Goal: Check status: Check status

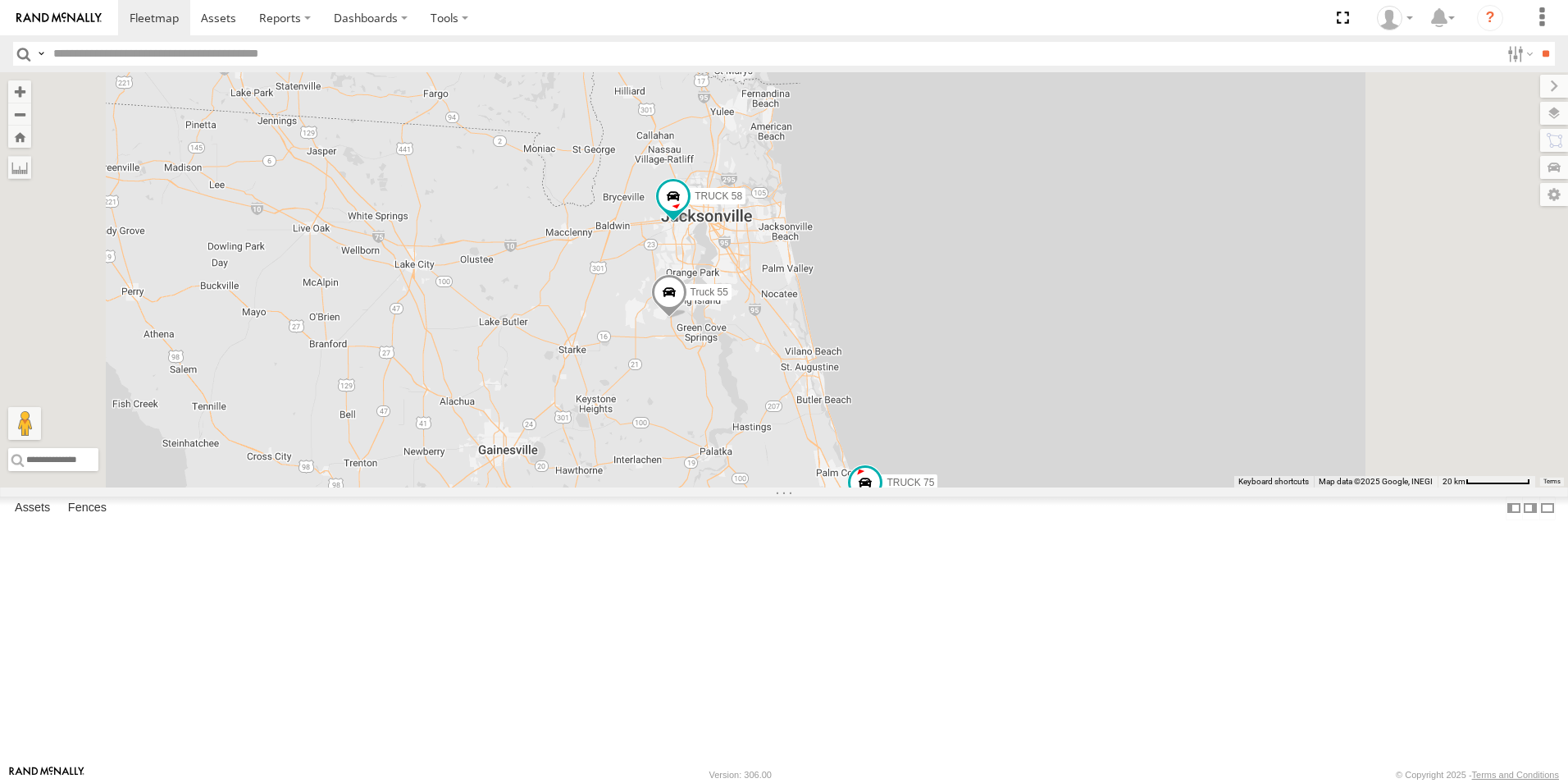
drag, startPoint x: 857, startPoint y: 218, endPoint x: 850, endPoint y: 348, distance: 130.2
click at [850, 348] on div "Truck 55 TRUCK 58 8 TRUCK 45 TRUCK 75" at bounding box center [784, 280] width 1568 height 415
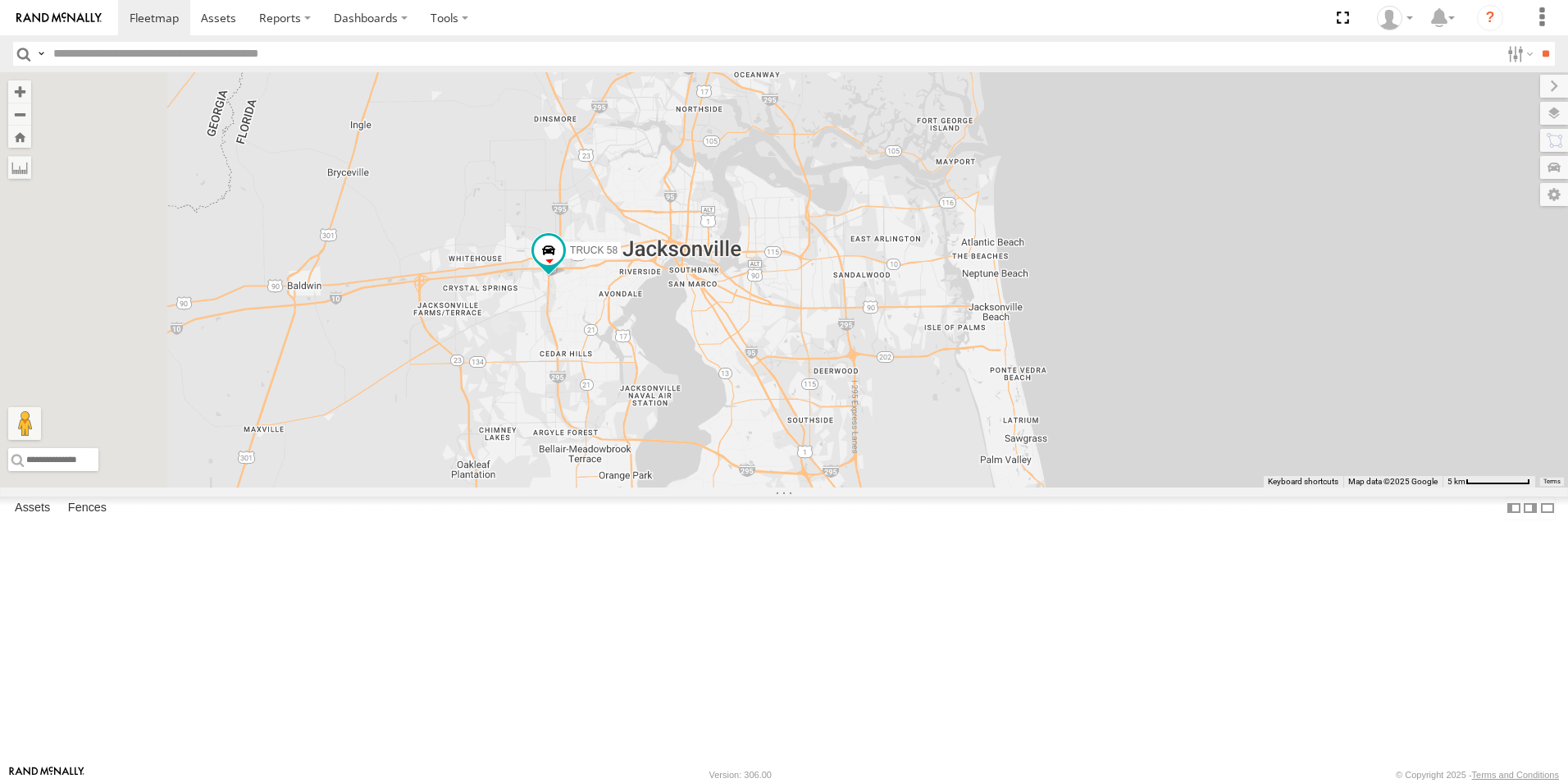
drag, startPoint x: 824, startPoint y: 347, endPoint x: 1426, endPoint y: 583, distance: 646.6
click at [1426, 487] on div "Truck 55 TRUCK 58 TRUCK 45 TRUCK 75" at bounding box center [784, 280] width 1568 height 415
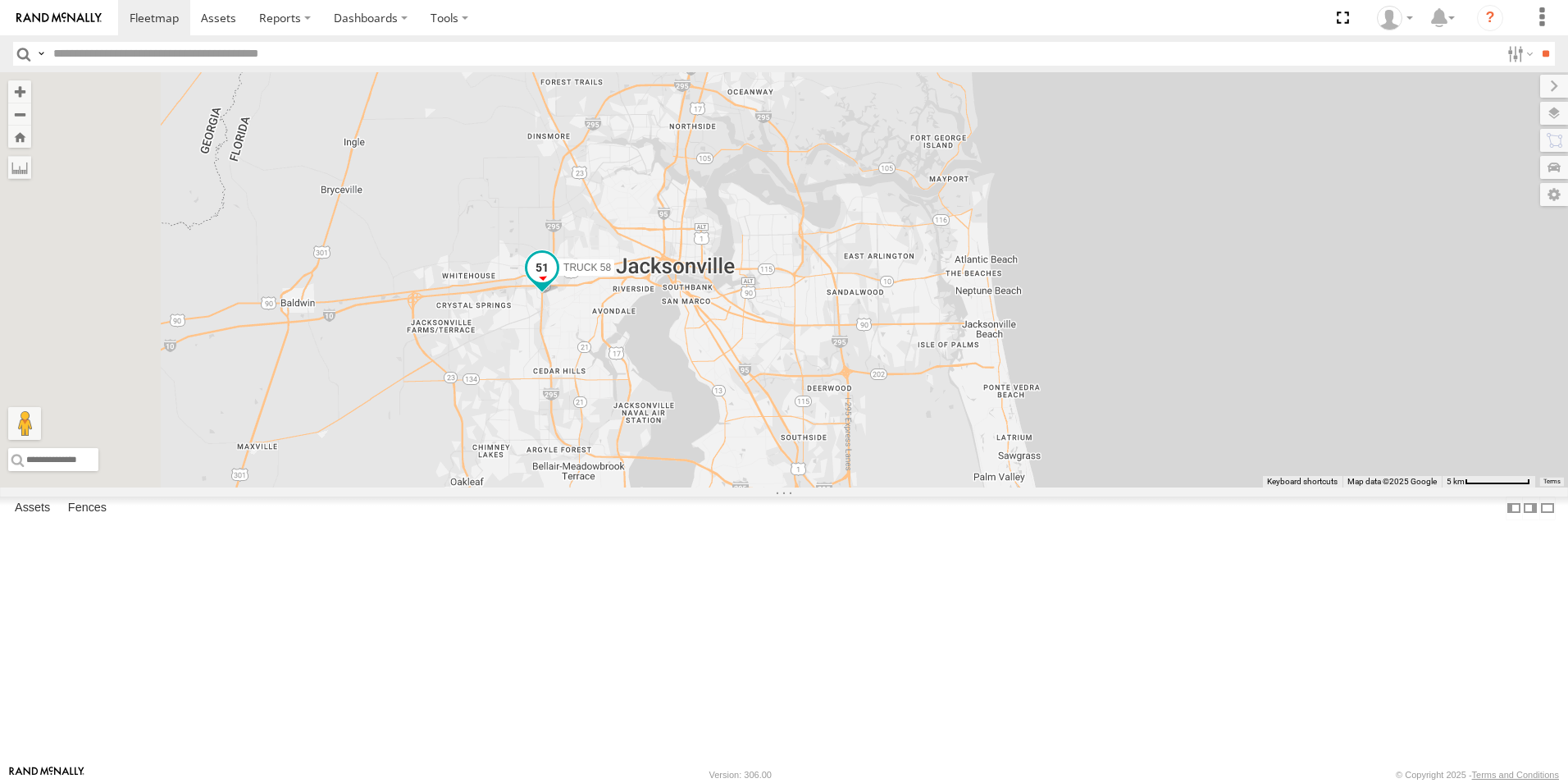
click at [557, 282] on span at bounding box center [542, 267] width 29 height 29
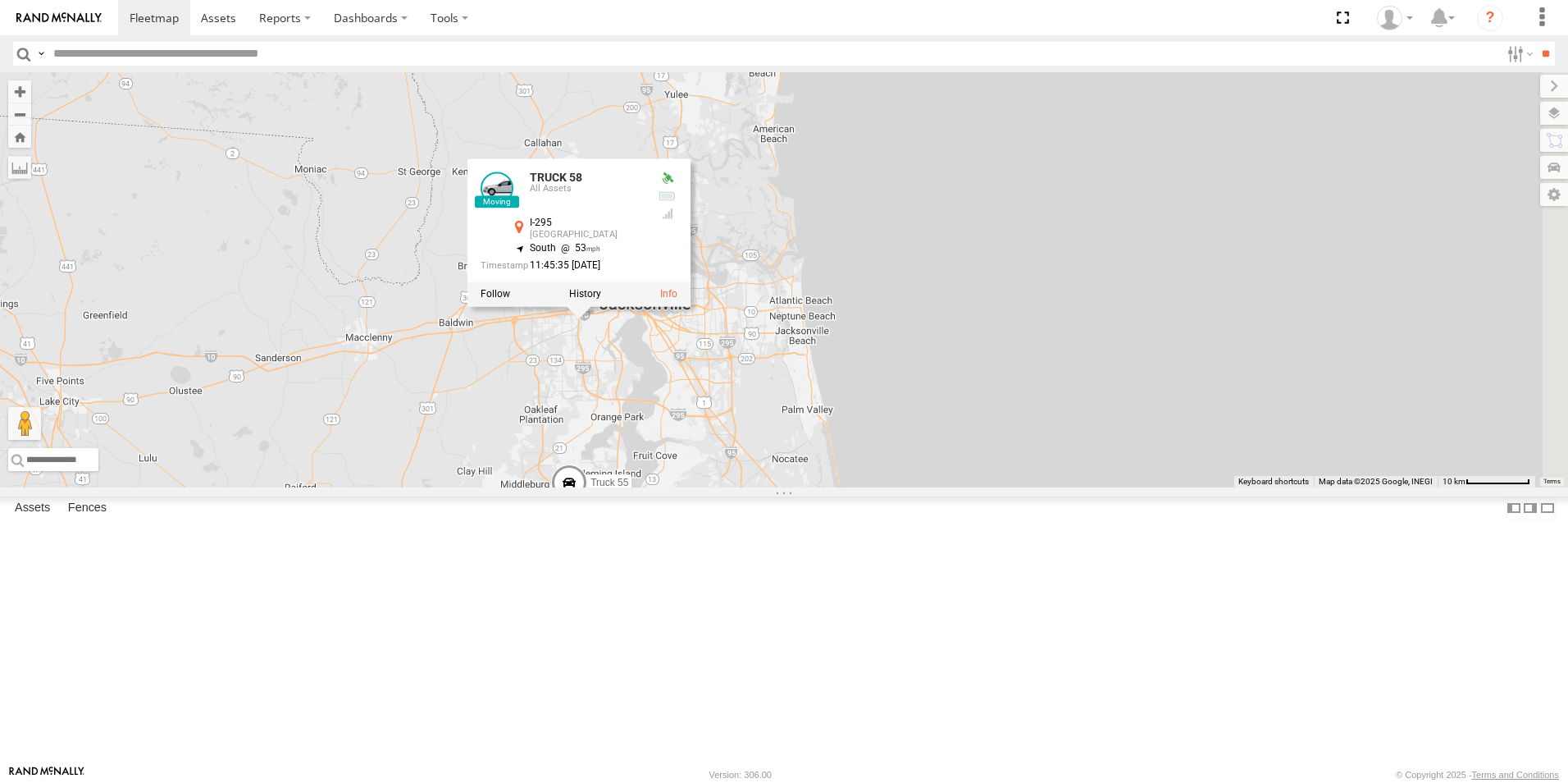
drag, startPoint x: 1277, startPoint y: 409, endPoint x: 1054, endPoint y: 426, distance: 223.6
click at [1054, 426] on div "Truck 55 TRUCK 58 TRUCK 45 TRUCK 75 TRUCK 58 All Assets I-295 [GEOGRAPHIC_DATA]…" at bounding box center [784, 280] width 1568 height 415
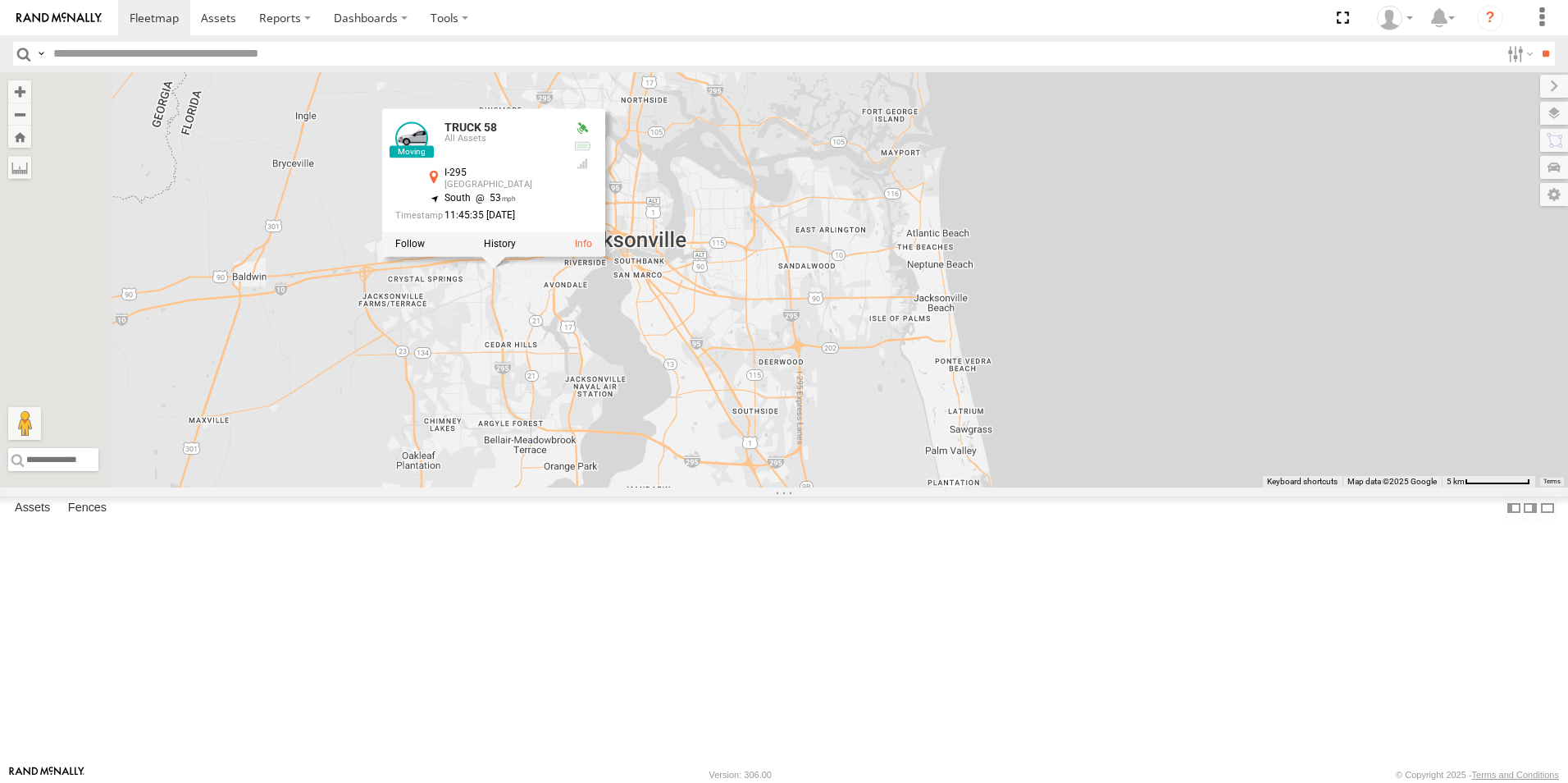
drag, startPoint x: 1070, startPoint y: 489, endPoint x: 1313, endPoint y: 351, distance: 279.5
click at [1313, 351] on div "Truck 55 TRUCK 58 TRUCK 45 TRUCK 75 TRUCK 58 All Assets I-295 [GEOGRAPHIC_DATA]…" at bounding box center [784, 280] width 1568 height 415
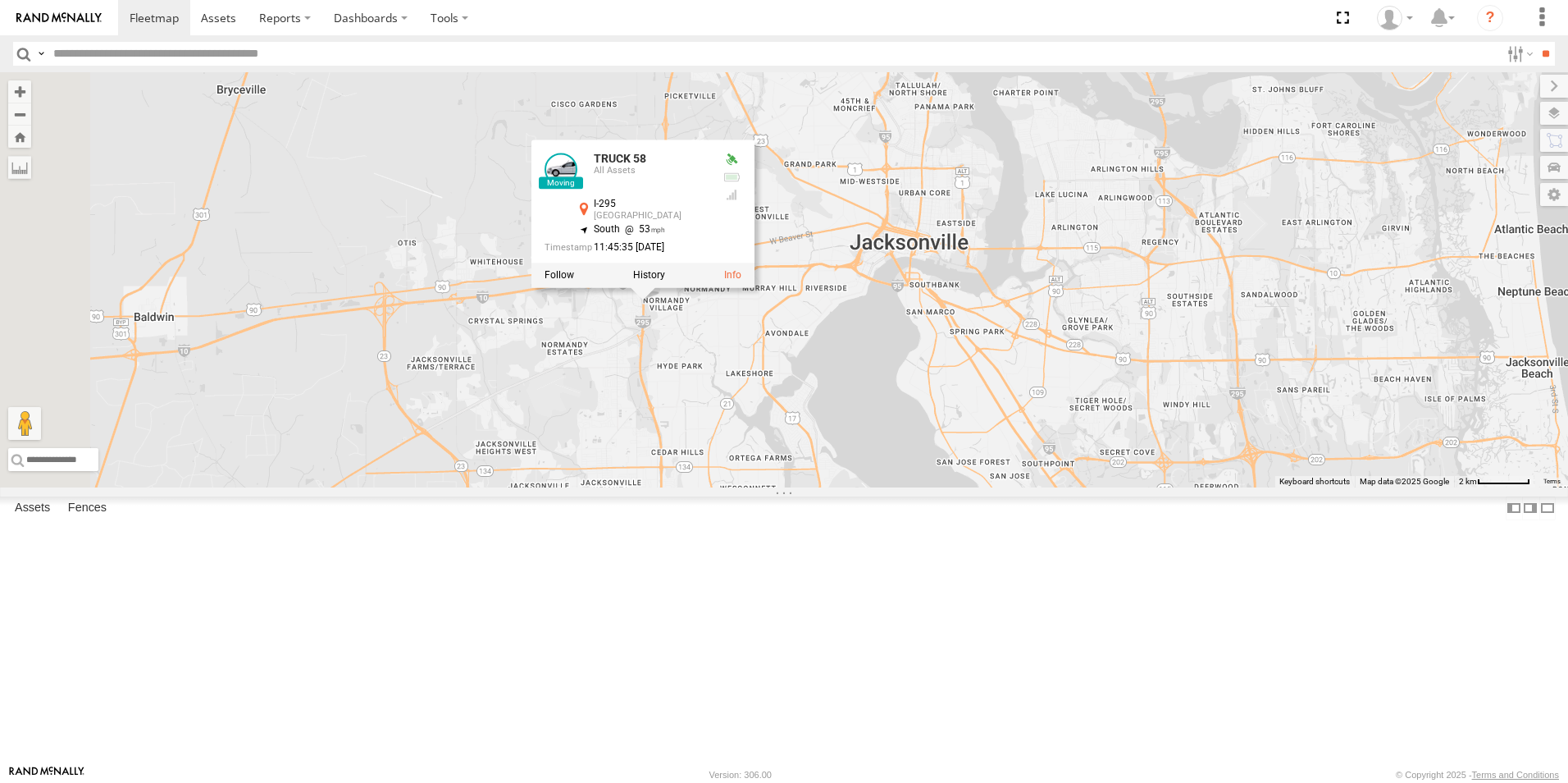
drag, startPoint x: 661, startPoint y: 489, endPoint x: 926, endPoint y: 523, distance: 267.2
click at [926, 487] on div "Truck 55 TRUCK 58 TRUCK 45 TRUCK 75 TRUCK 58 All Assets I-295 [GEOGRAPHIC_DATA]…" at bounding box center [784, 280] width 1568 height 415
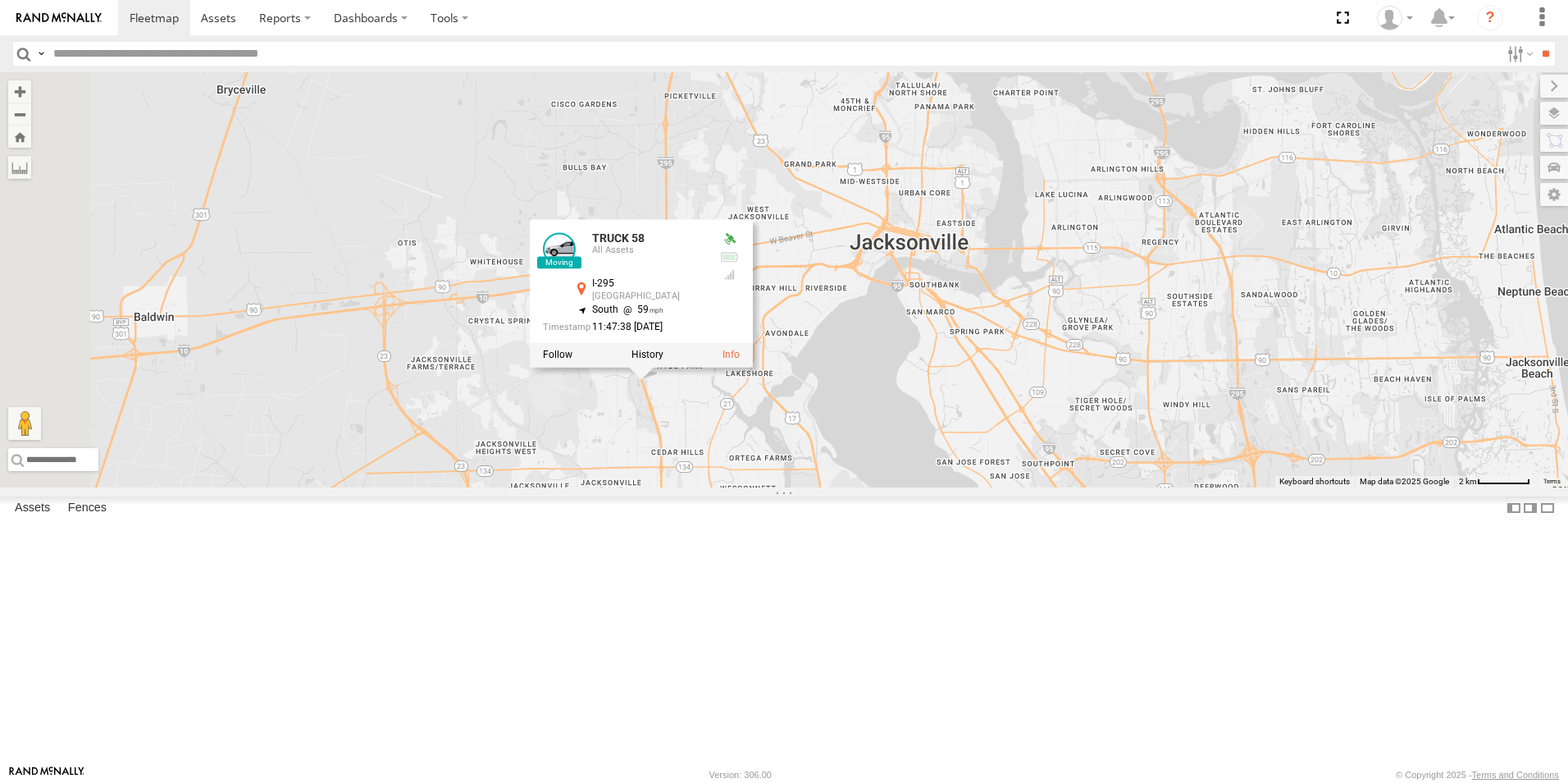
click at [901, 288] on div "Truck 55 TRUCK 58 TRUCK 45 TRUCK 75 TRUCK 58 All Assets I-295 [GEOGRAPHIC_DATA]…" at bounding box center [784, 280] width 1568 height 415
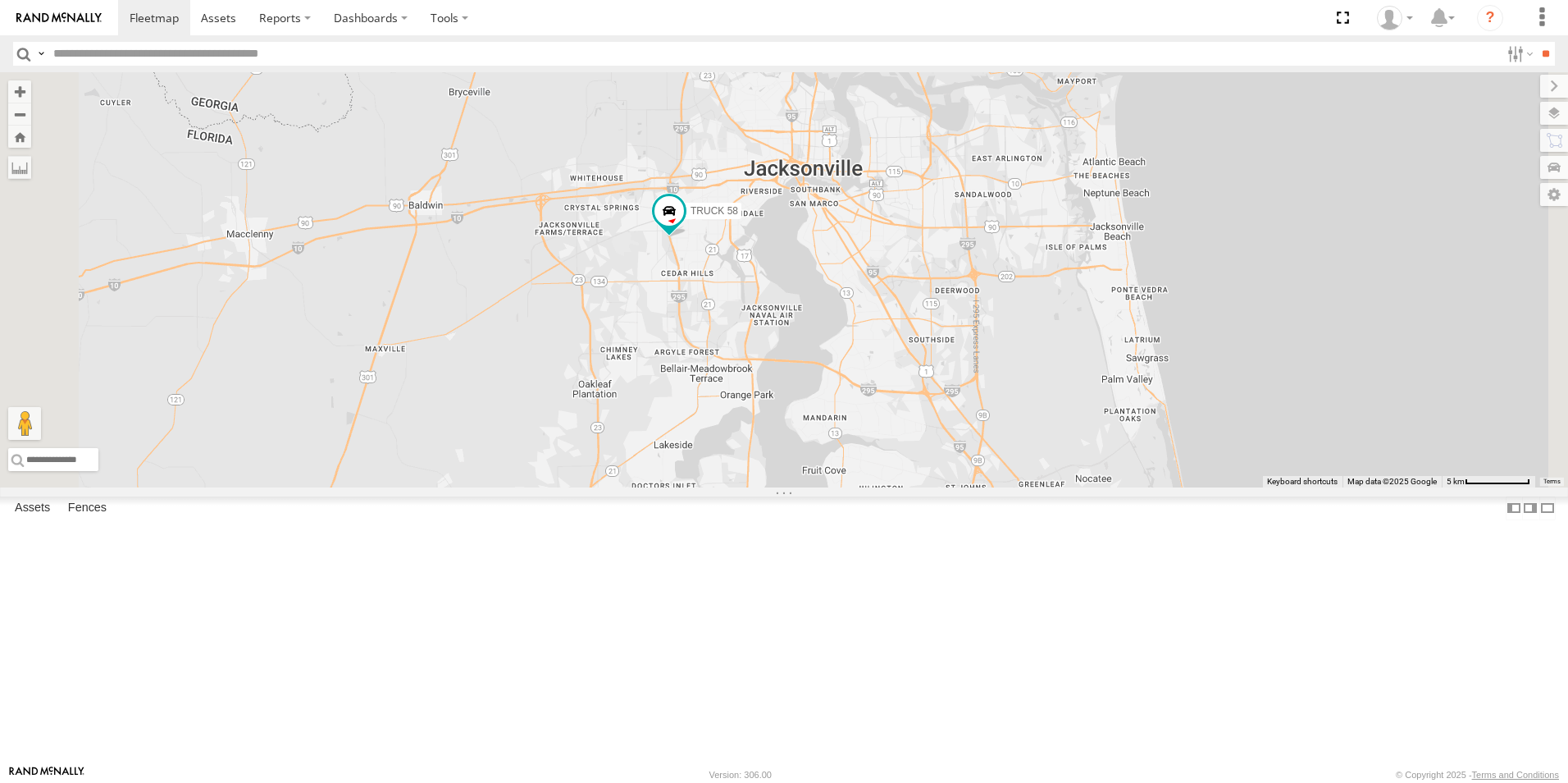
drag, startPoint x: 995, startPoint y: 574, endPoint x: 945, endPoint y: 397, distance: 183.9
click at [945, 397] on div "Truck 55 TRUCK 58 TRUCK 45 TRUCK 75" at bounding box center [784, 280] width 1568 height 415
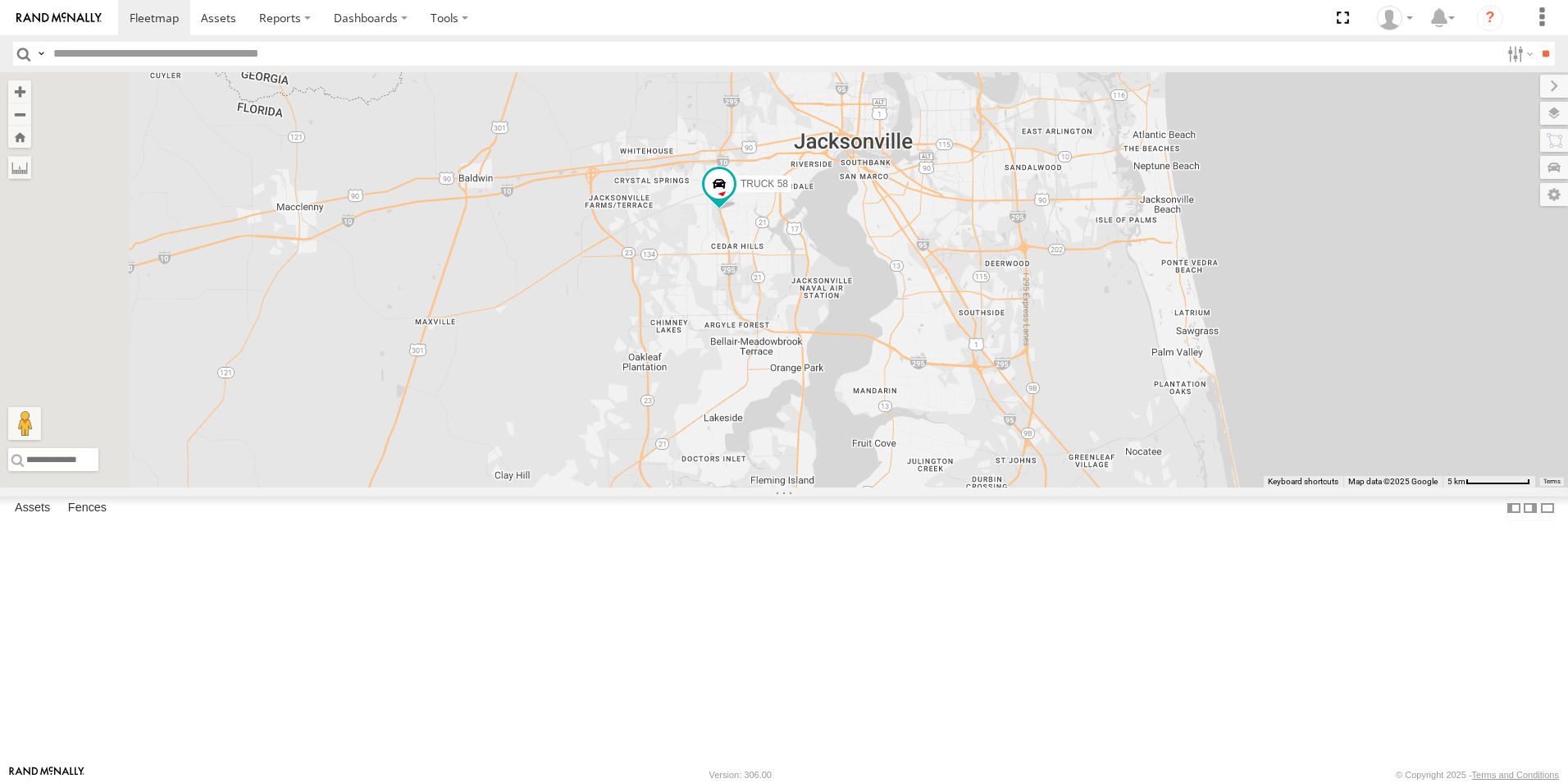
drag, startPoint x: 856, startPoint y: 384, endPoint x: 1168, endPoint y: 528, distance: 343.6
click at [1168, 487] on div "Truck 55 TRUCK 58 TRUCK 45 TRUCK 75" at bounding box center [784, 280] width 1568 height 415
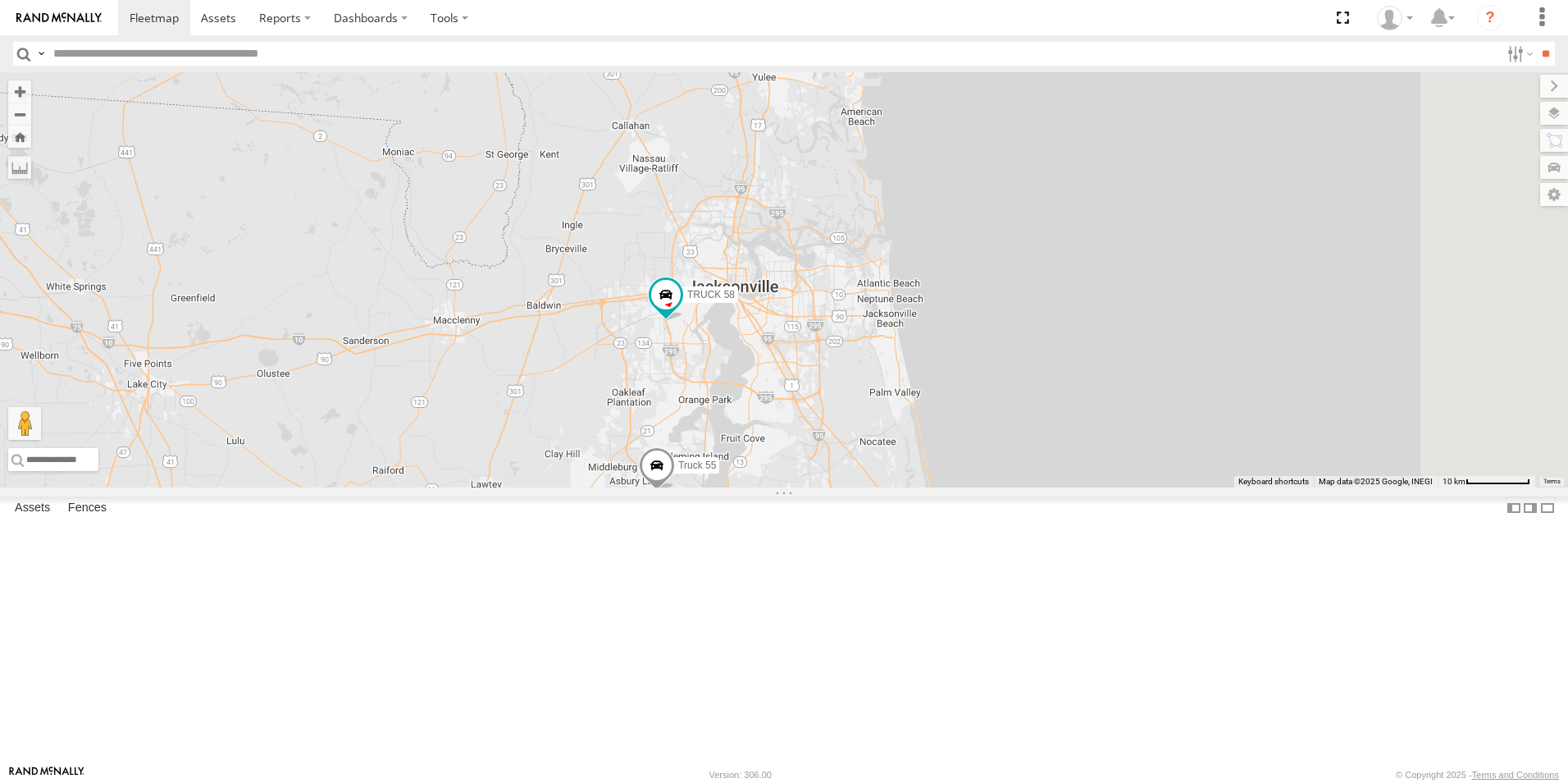
drag, startPoint x: 1283, startPoint y: 462, endPoint x: 1098, endPoint y: 487, distance: 186.7
click at [1098, 487] on div "Truck 55 TRUCK 58 TRUCK 45 TRUCK 75" at bounding box center [784, 280] width 1568 height 415
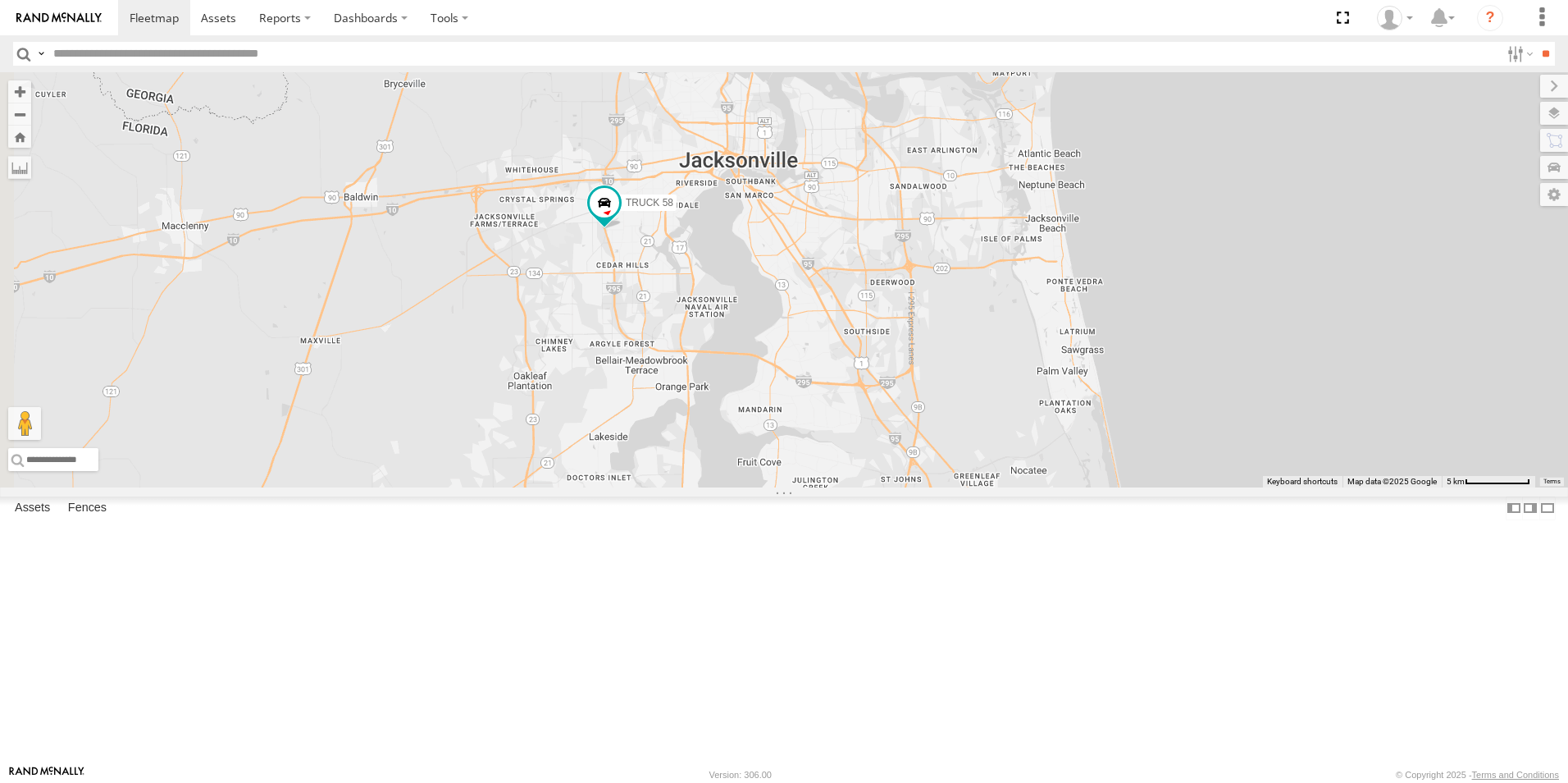
drag, startPoint x: 739, startPoint y: 513, endPoint x: 899, endPoint y: 442, distance: 175.0
click at [899, 442] on div "Truck 55 TRUCK 58 TRUCK 45 TRUCK 75" at bounding box center [784, 280] width 1568 height 415
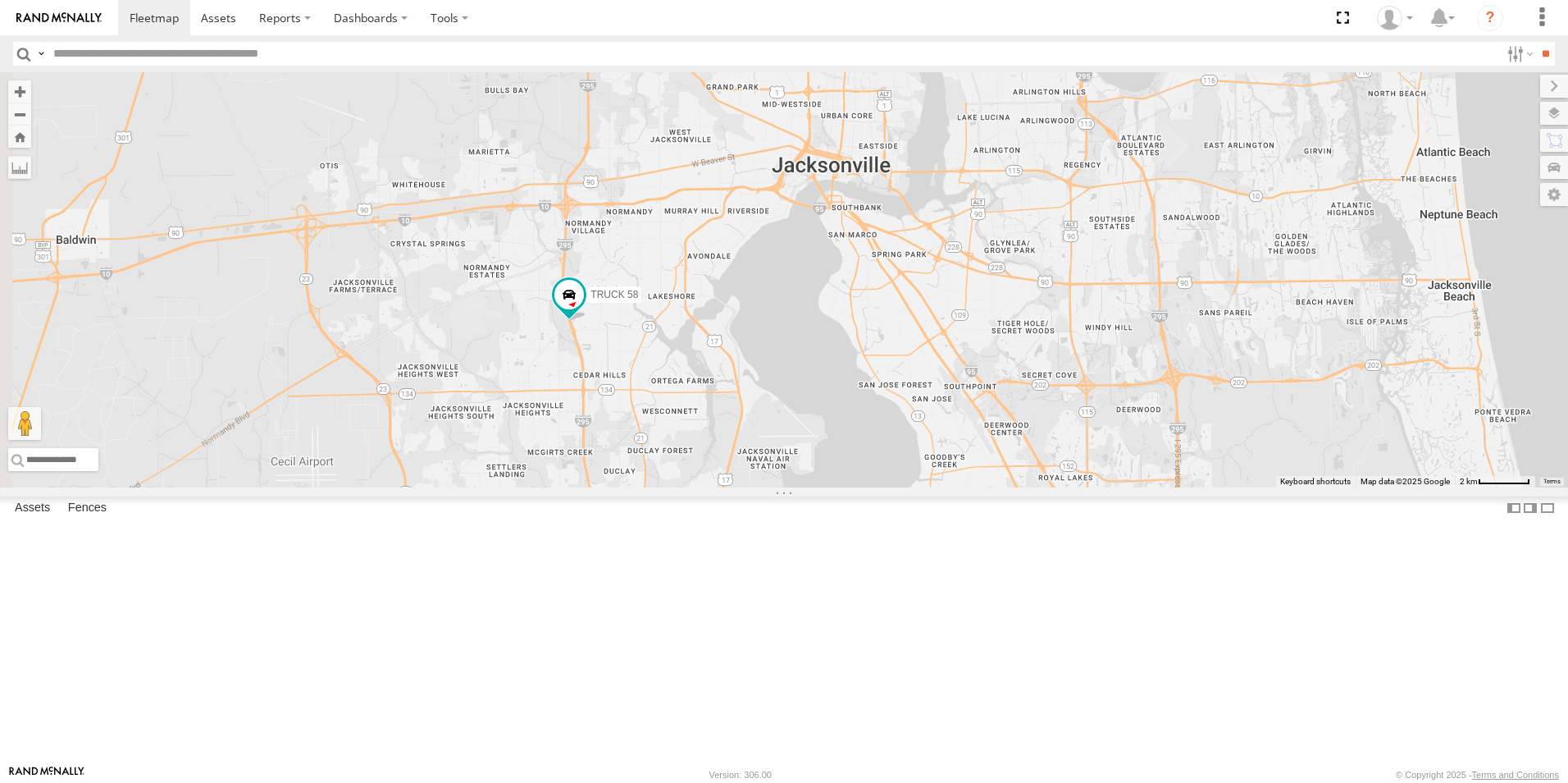
drag, startPoint x: 889, startPoint y: 416, endPoint x: 1059, endPoint y: 619, distance: 264.8
click at [1059, 487] on div "Truck 55 TRUCK 58 TRUCK 45 TRUCK 75" at bounding box center [784, 280] width 1568 height 415
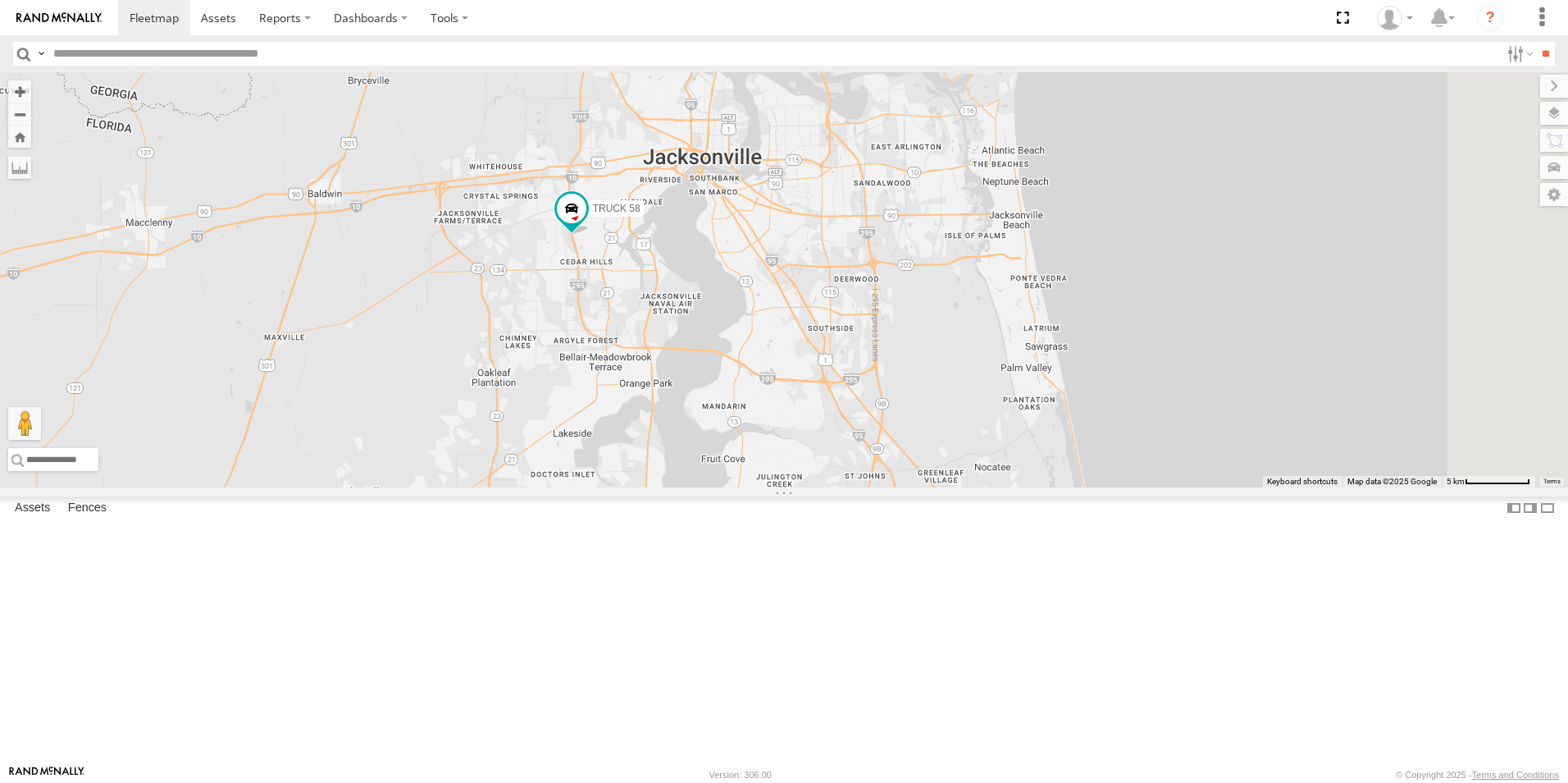
drag, startPoint x: 1059, startPoint y: 619, endPoint x: 917, endPoint y: 450, distance: 220.7
click at [917, 450] on div "Truck 55 TRUCK 58 TRUCK 45 TRUCK 75" at bounding box center [784, 280] width 1568 height 415
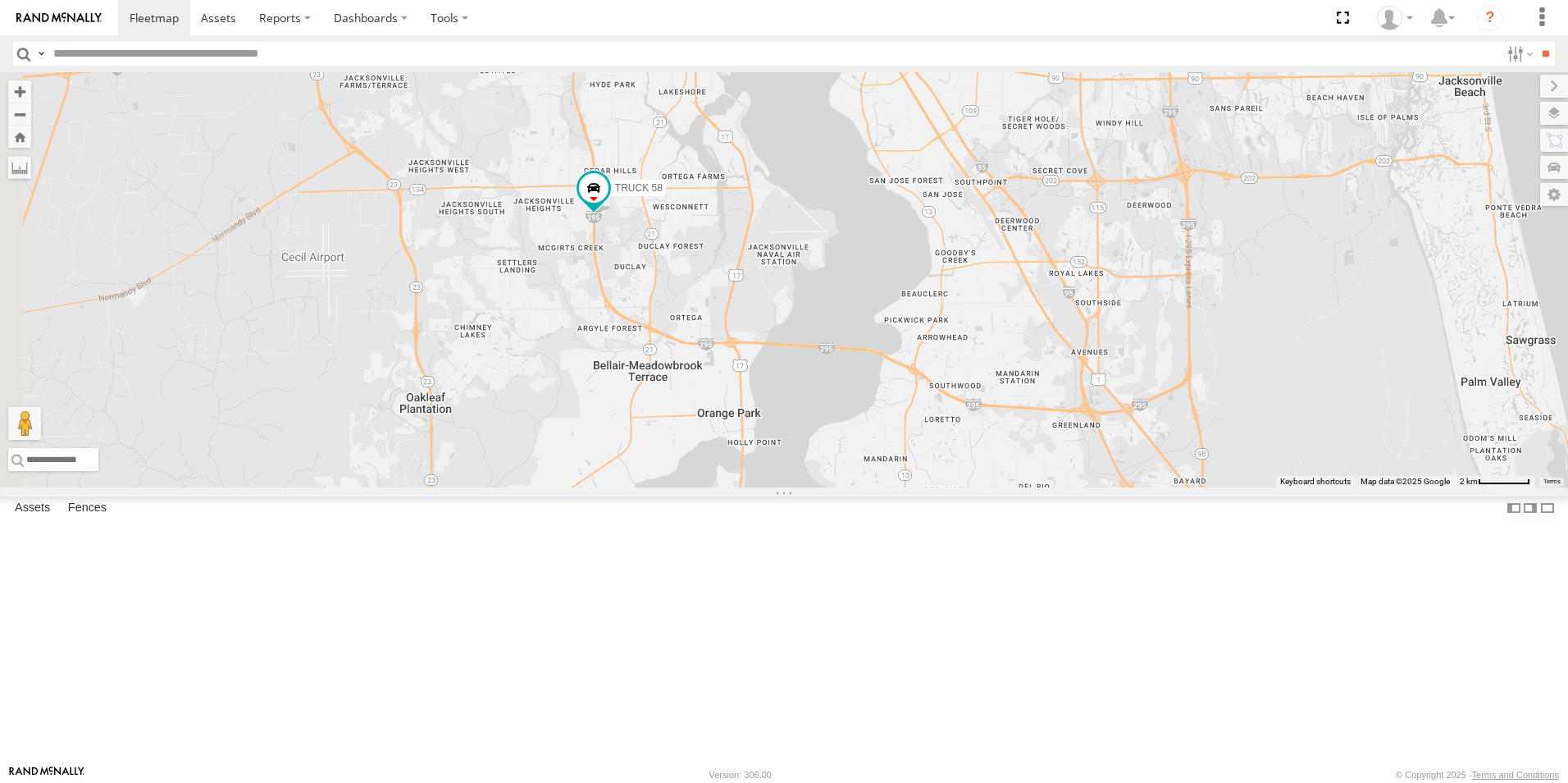
drag, startPoint x: 872, startPoint y: 447, endPoint x: 1060, endPoint y: 489, distance: 192.6
click at [1060, 487] on div "Truck 55 TRUCK 58" at bounding box center [784, 280] width 1568 height 415
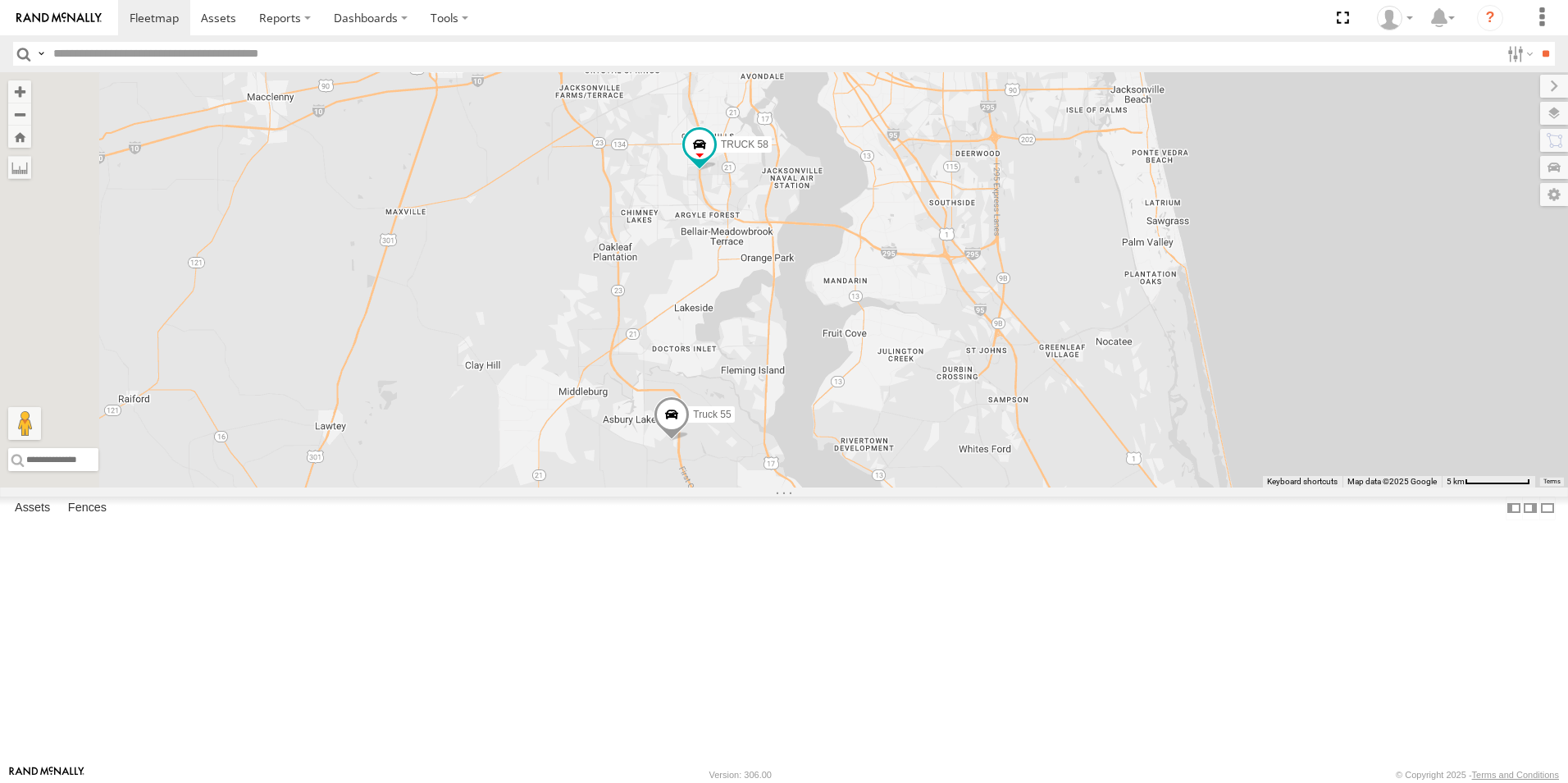
drag, startPoint x: 1053, startPoint y: 522, endPoint x: 1031, endPoint y: 395, distance: 128.9
click at [1031, 395] on div "Truck 55 TRUCK 58" at bounding box center [784, 280] width 1568 height 415
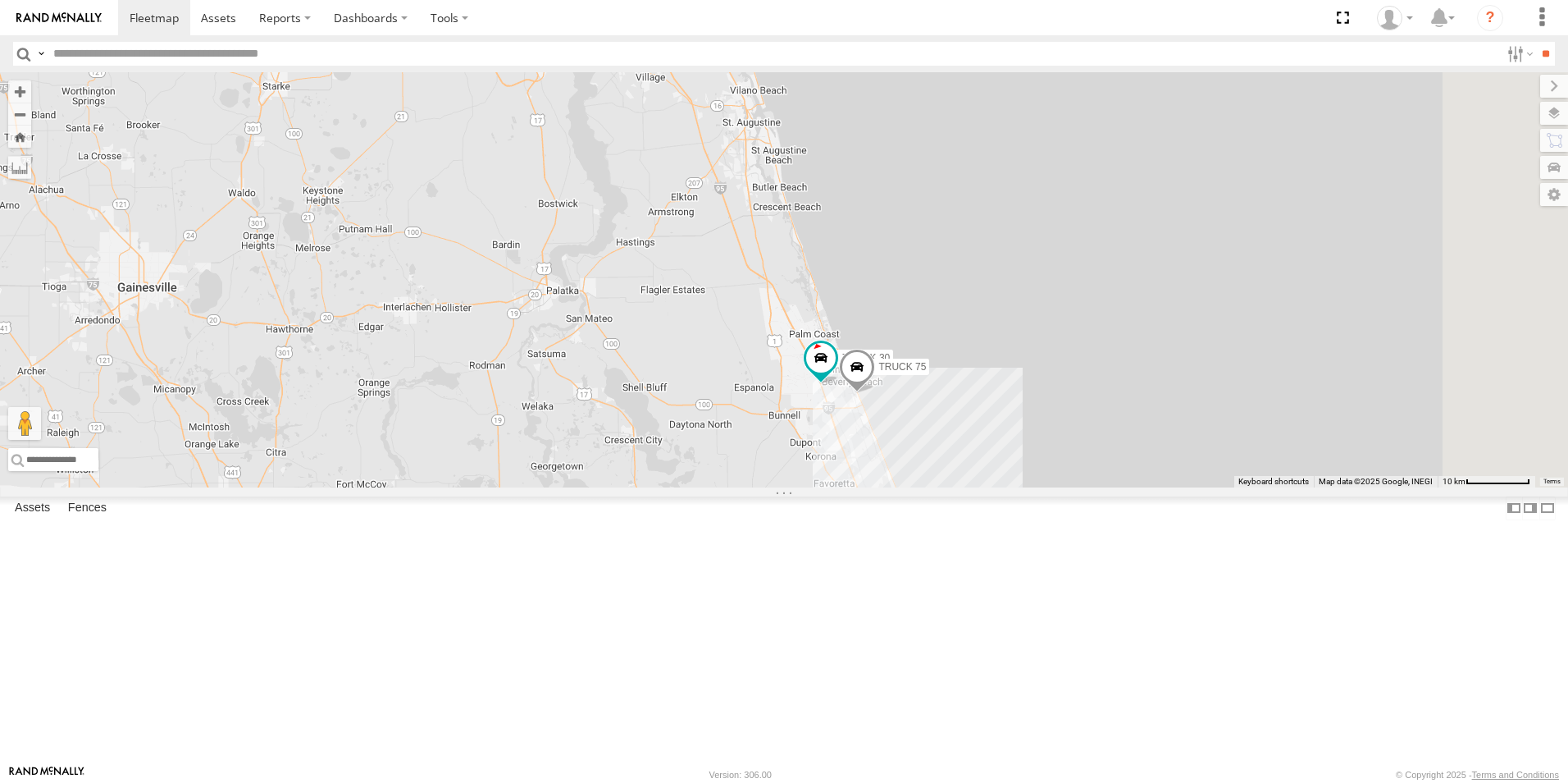
drag, startPoint x: 1056, startPoint y: 497, endPoint x: 860, endPoint y: 347, distance: 246.8
click at [860, 347] on div "Truck 55 TRUCK 58 TRUCK 45 TRUCK 30 TRUCK 75 7" at bounding box center [784, 280] width 1568 height 415
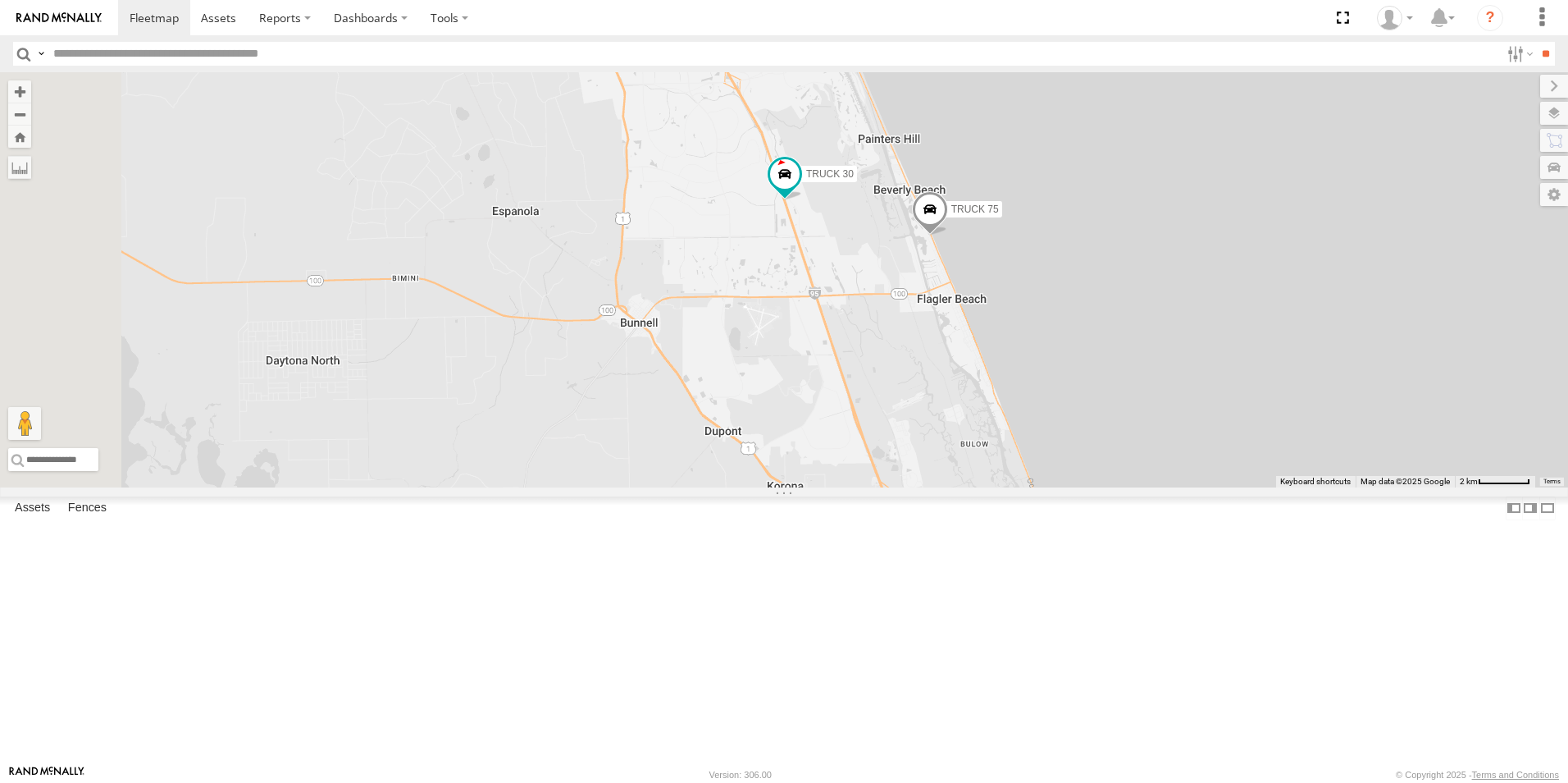
drag, startPoint x: 881, startPoint y: 522, endPoint x: 1570, endPoint y: 374, distance: 704.7
click at [1567, 374] on html at bounding box center [784, 392] width 1568 height 783
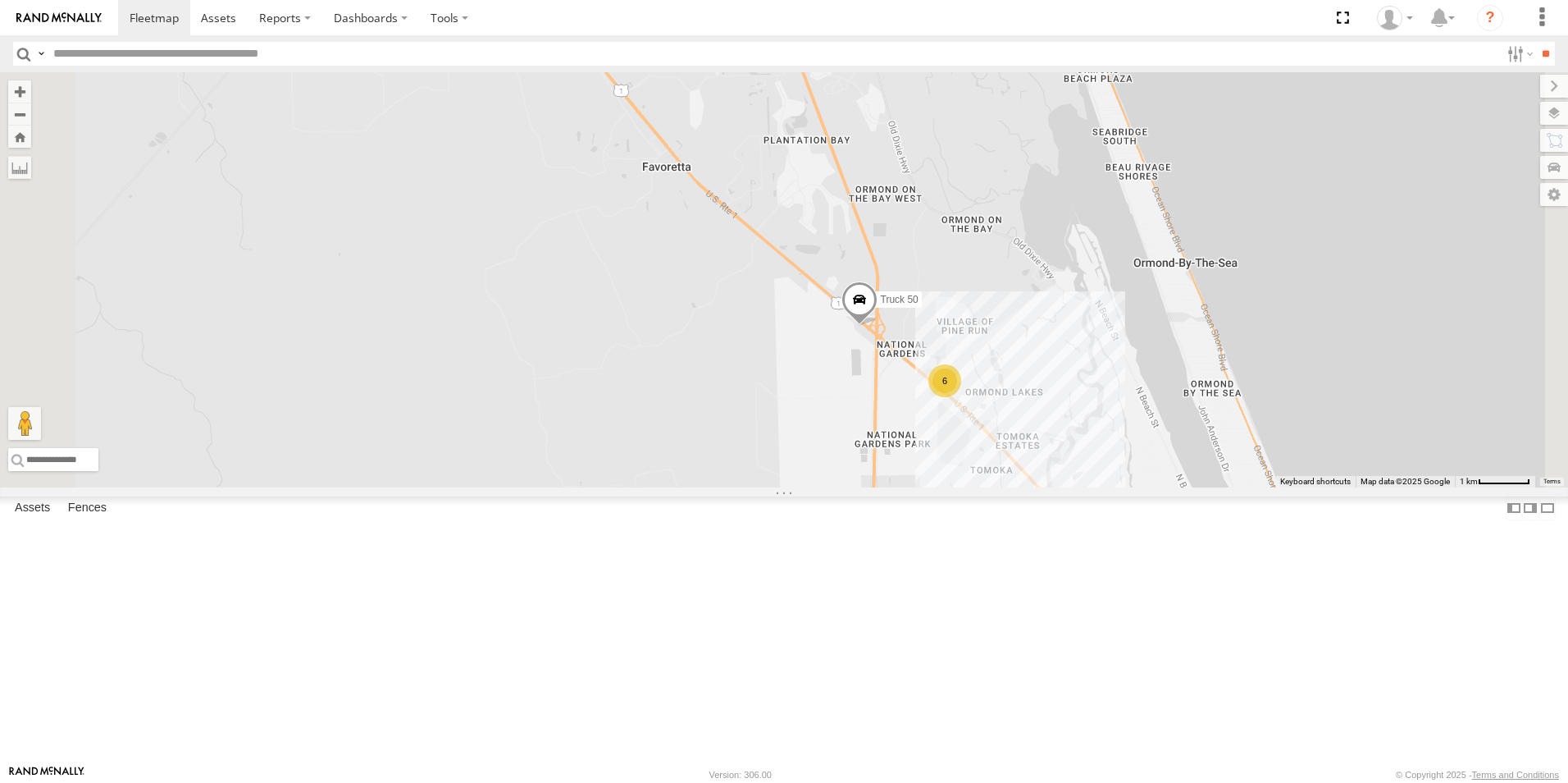
click at [0, 0] on div "All Assets" at bounding box center [0, 0] width 0 height 0
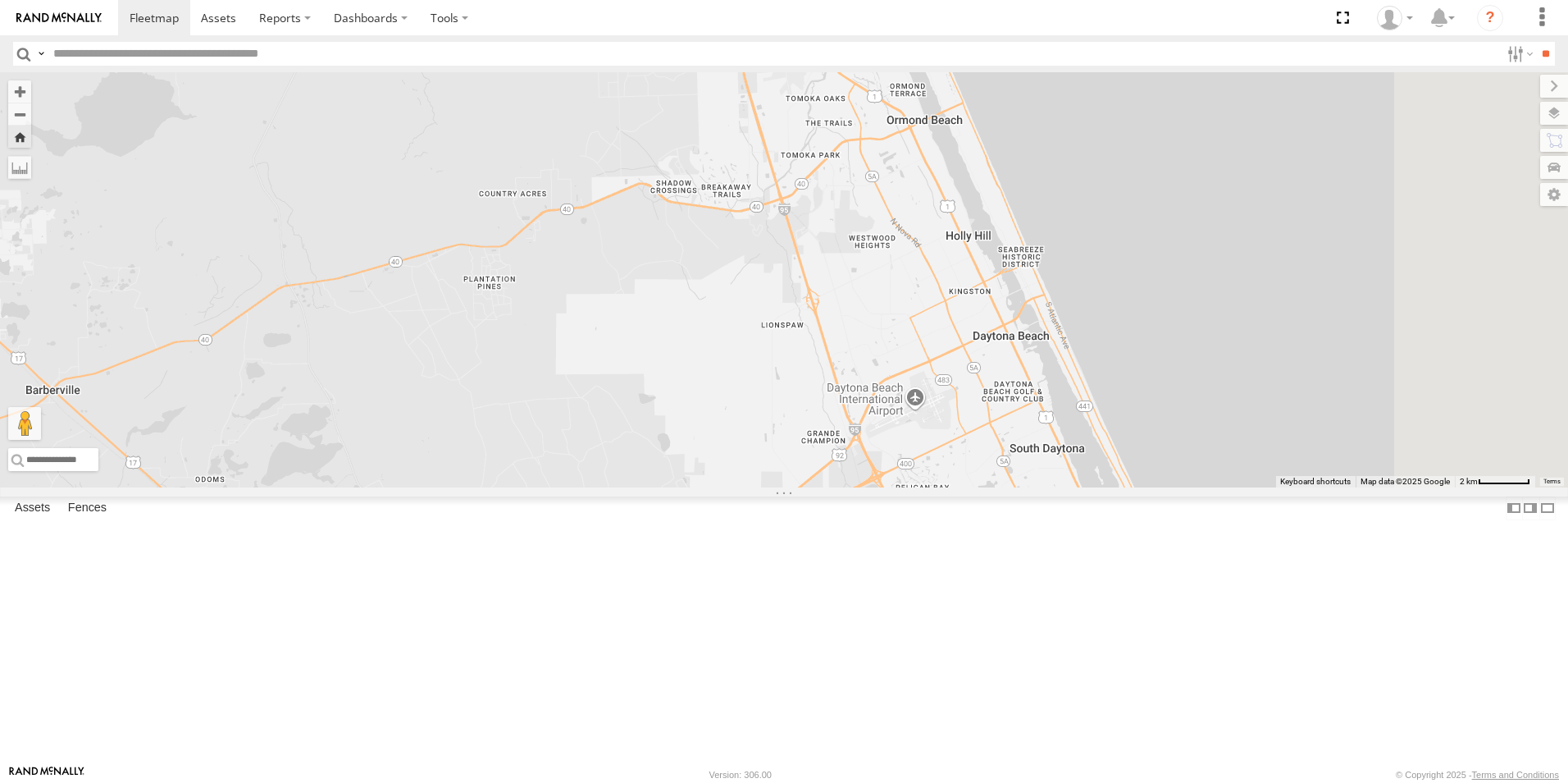
drag, startPoint x: 1396, startPoint y: 617, endPoint x: 1198, endPoint y: 283, distance: 388.3
click at [1198, 283] on div "TRUCK 49" at bounding box center [784, 280] width 1568 height 415
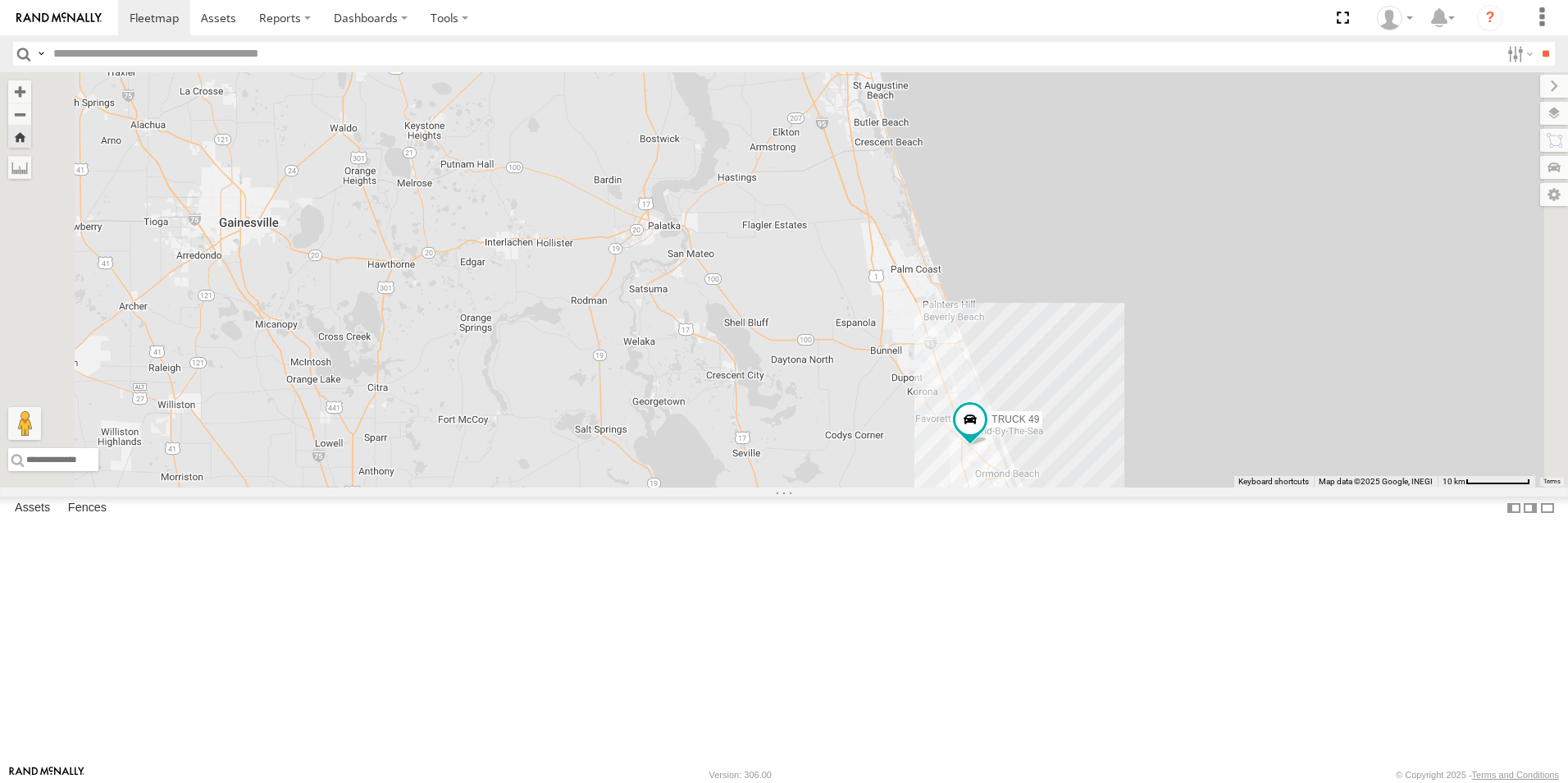
drag, startPoint x: 1290, startPoint y: 336, endPoint x: 1299, endPoint y: 617, distance: 281.1
click at [1299, 487] on div "TRUCK 49" at bounding box center [784, 280] width 1568 height 415
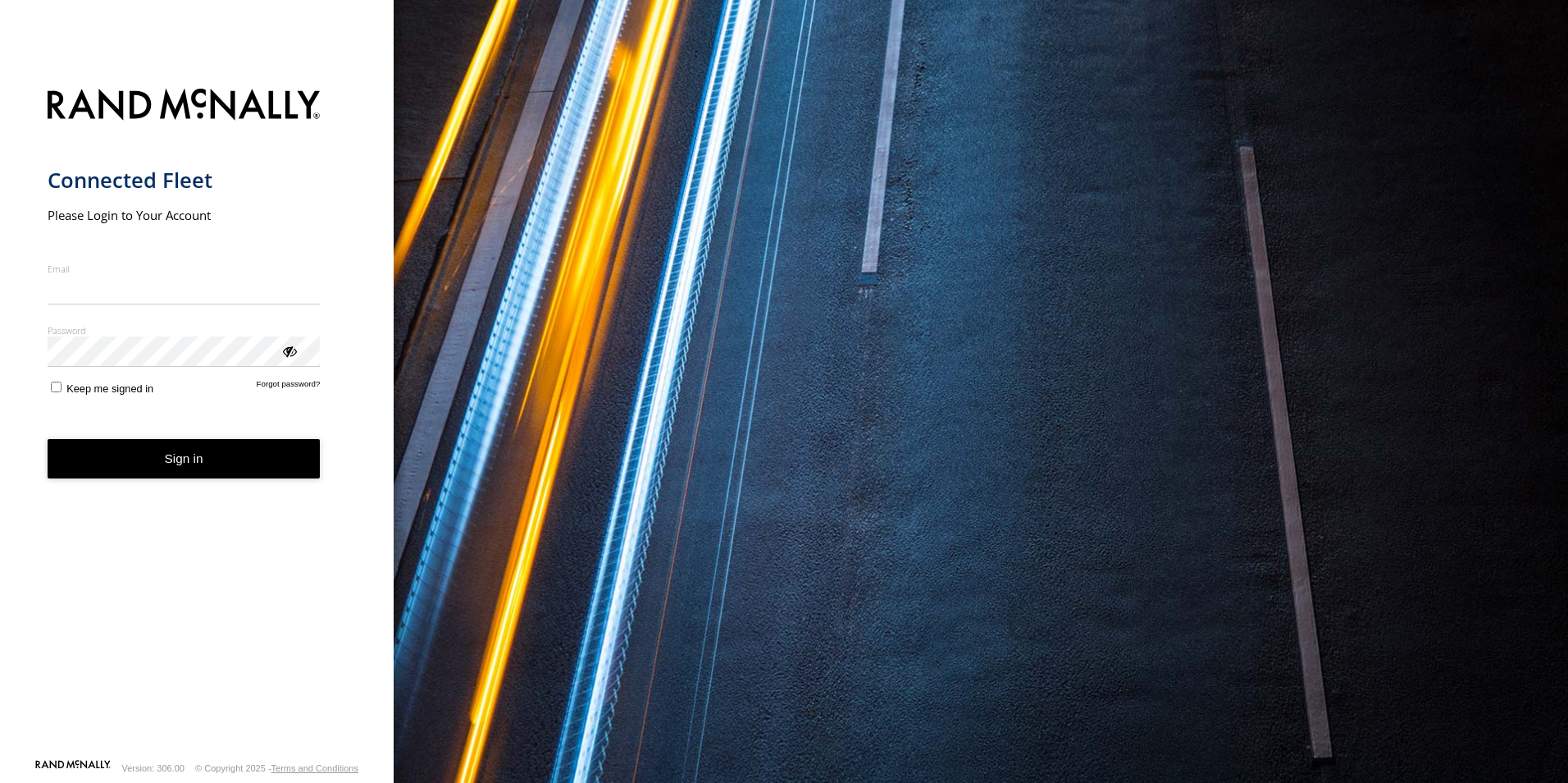
type input "**********"
click at [194, 477] on button "Sign in" at bounding box center [184, 458] width 273 height 40
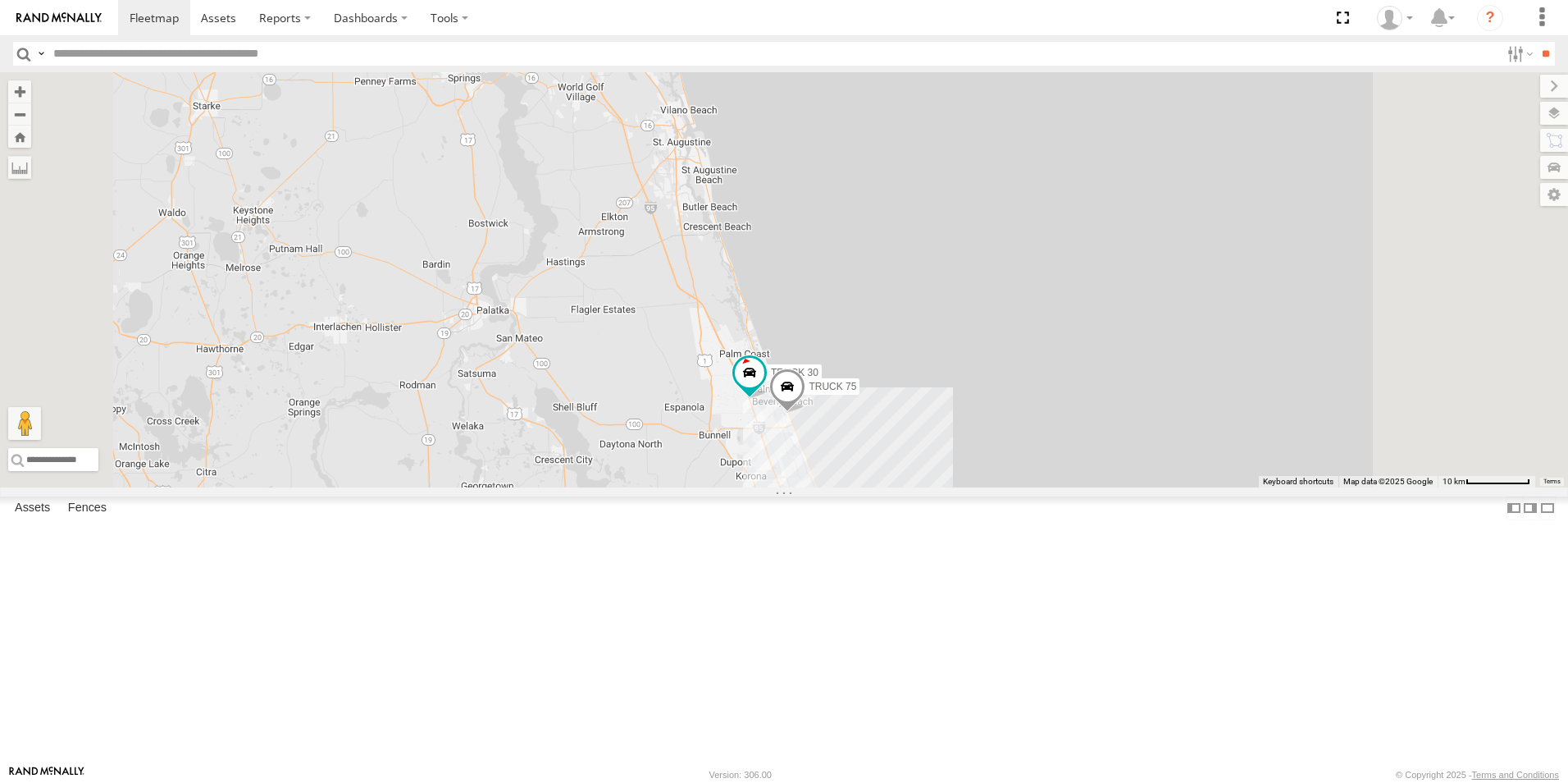
click at [816, 545] on div "7" at bounding box center [799, 530] width 33 height 33
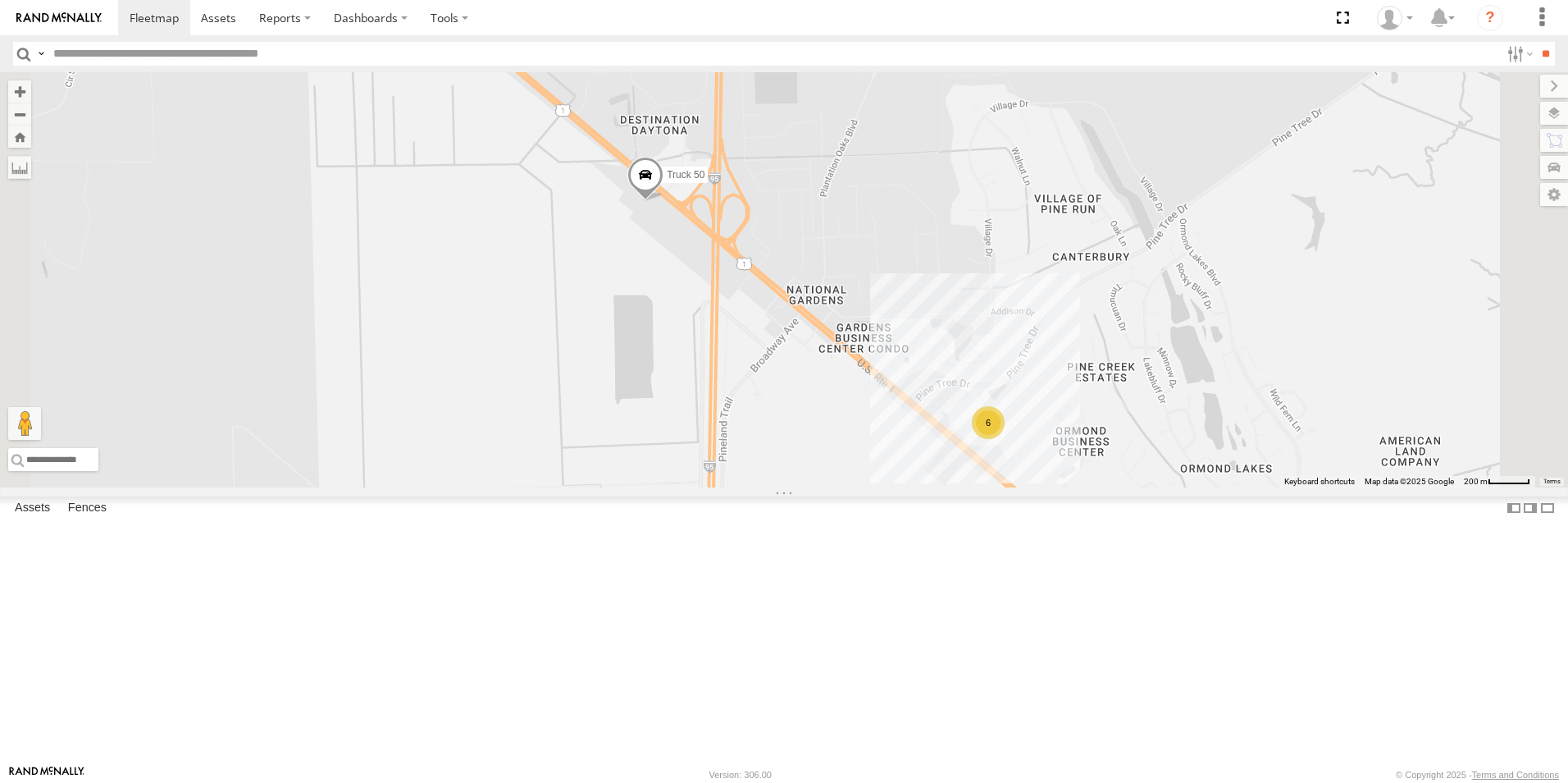
click at [1005, 438] on div "6" at bounding box center [988, 423] width 33 height 33
